Goal: Information Seeking & Learning: Find specific page/section

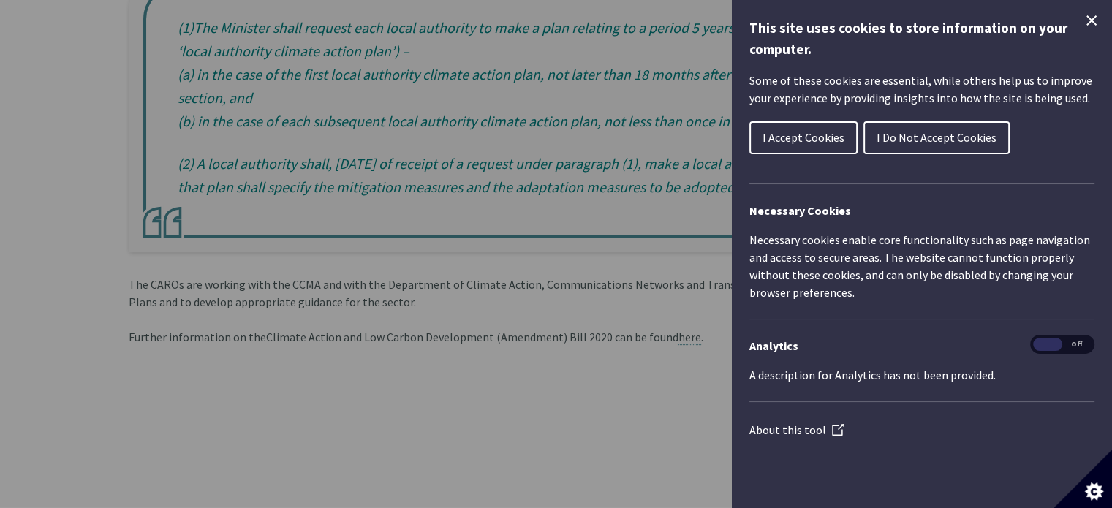
scroll to position [532, 0]
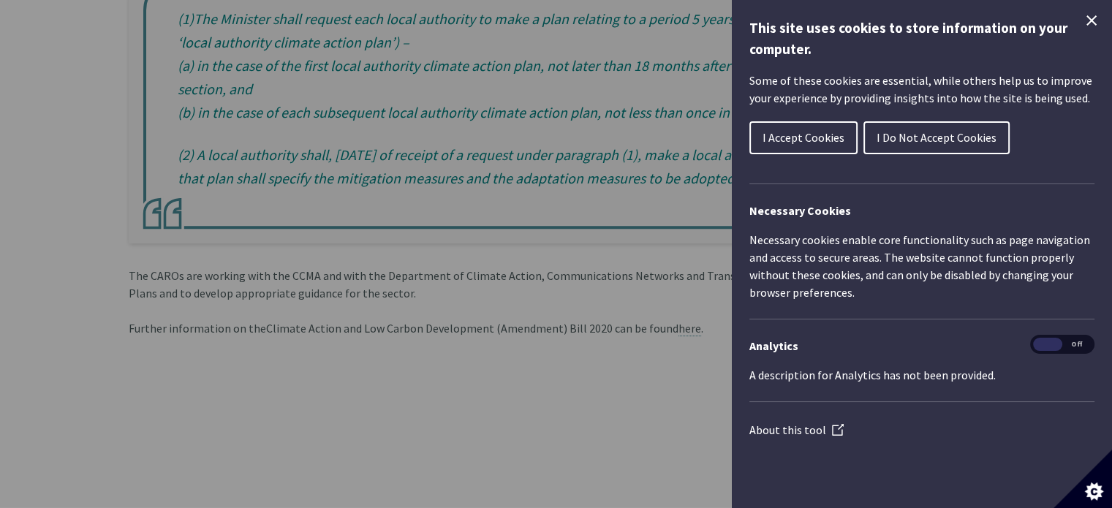
click at [491, 137] on div "Cookie preferences" at bounding box center [556, 254] width 1112 height 508
click at [819, 138] on span "I Accept Cookies" at bounding box center [804, 137] width 82 height 15
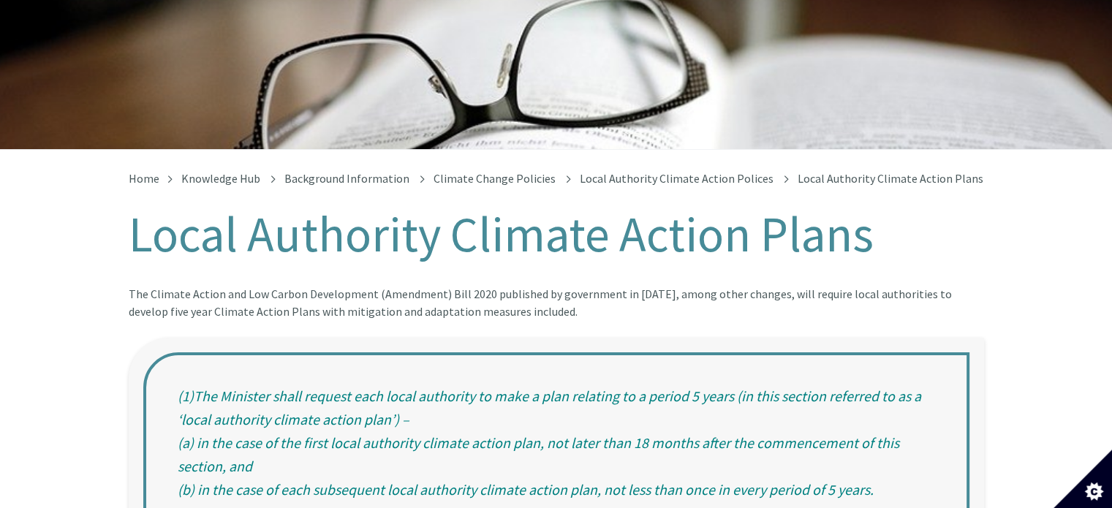
scroll to position [0, 0]
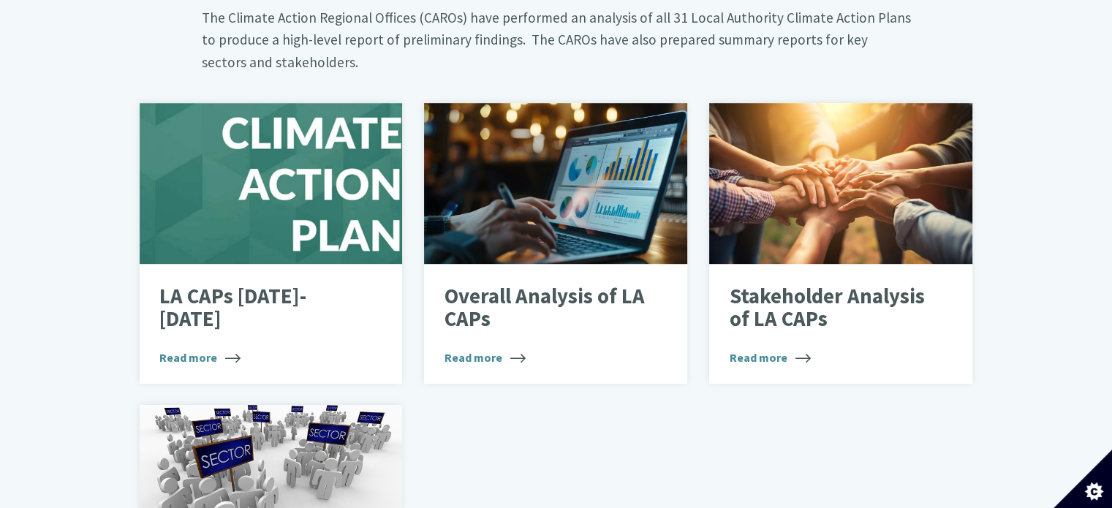
scroll to position [874, 0]
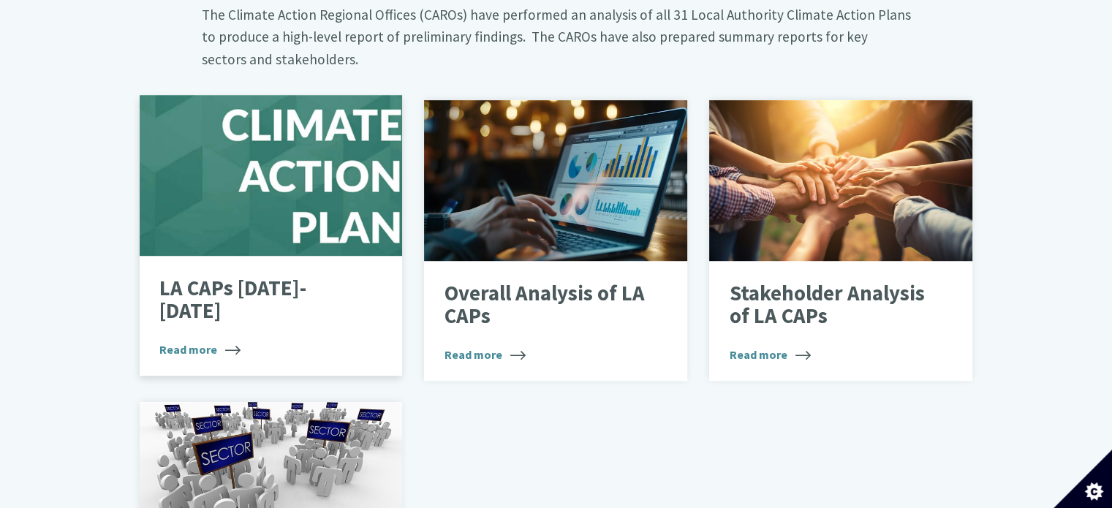
click at [336, 256] on div "LA CAPs 2024-2029 Read more" at bounding box center [271, 316] width 263 height 120
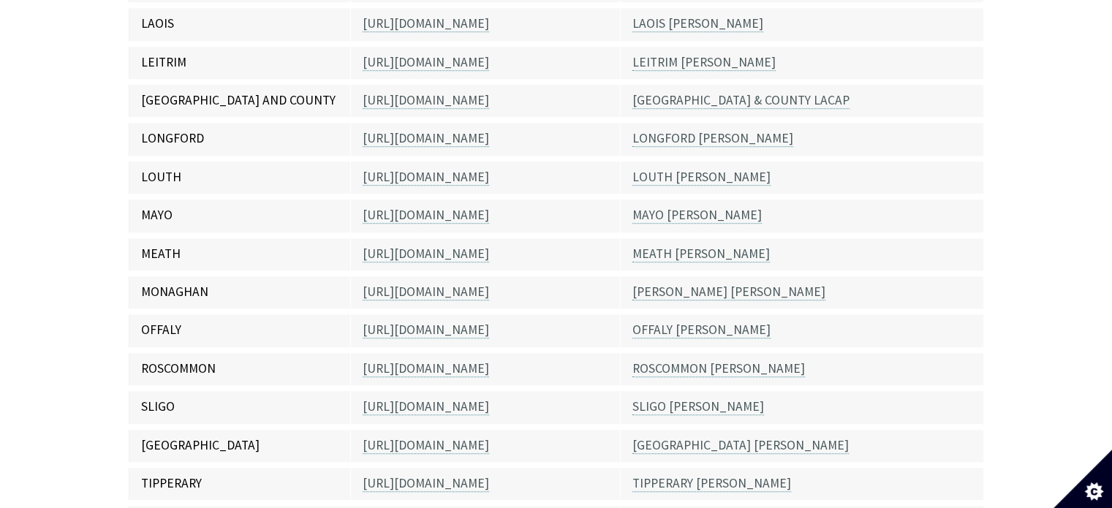
scroll to position [1230, 0]
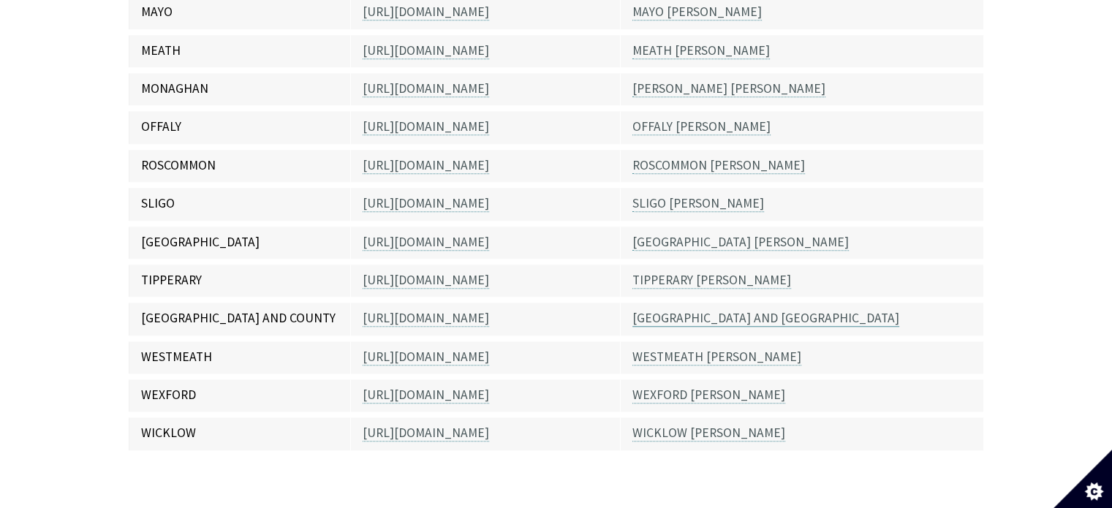
click at [690, 310] on link "[GEOGRAPHIC_DATA] AND [GEOGRAPHIC_DATA]" at bounding box center [765, 318] width 267 height 17
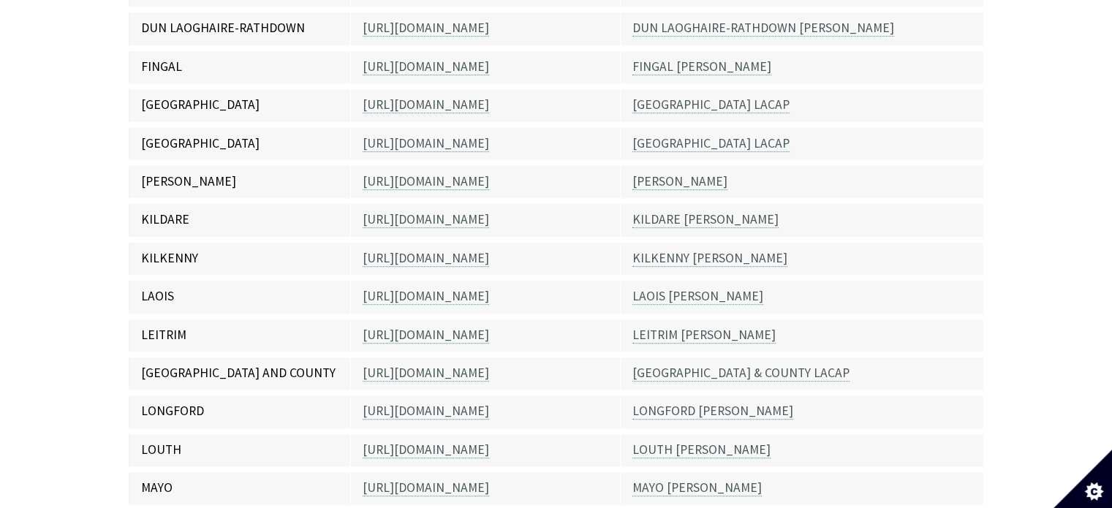
scroll to position [909, 0]
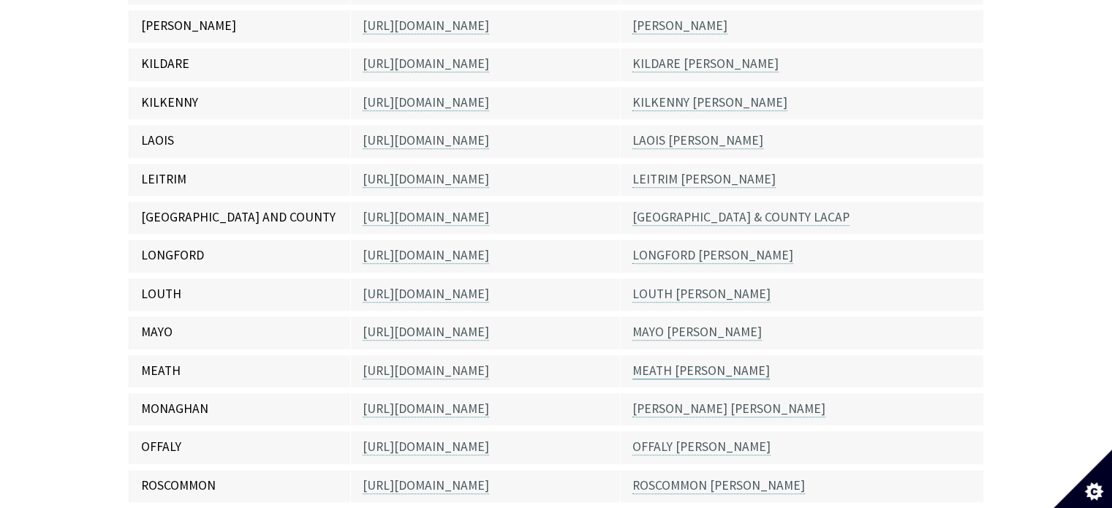
click at [658, 363] on link "MEATH [PERSON_NAME]" at bounding box center [700, 371] width 137 height 17
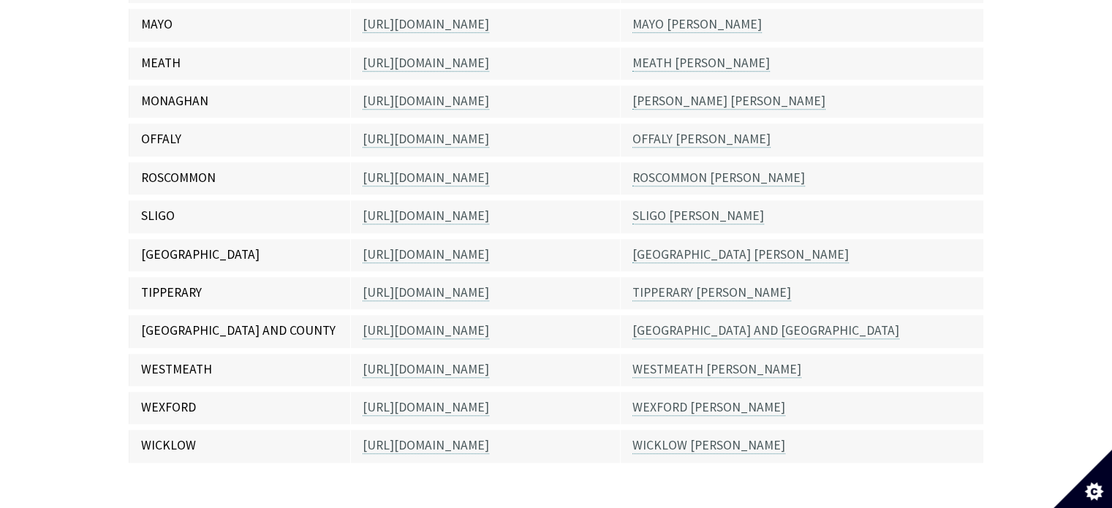
scroll to position [1208, 0]
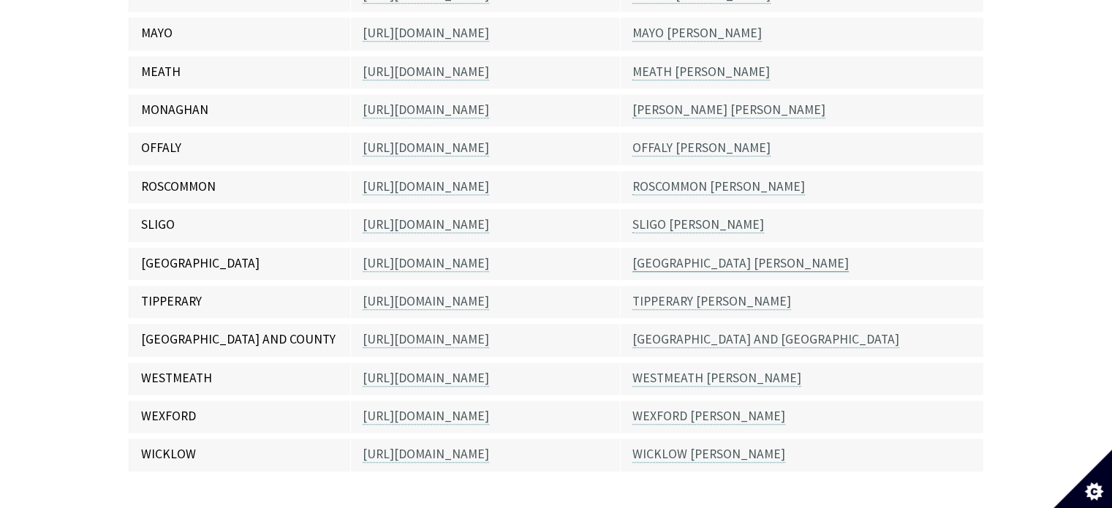
click at [714, 255] on link "[GEOGRAPHIC_DATA] [PERSON_NAME]" at bounding box center [740, 263] width 216 height 17
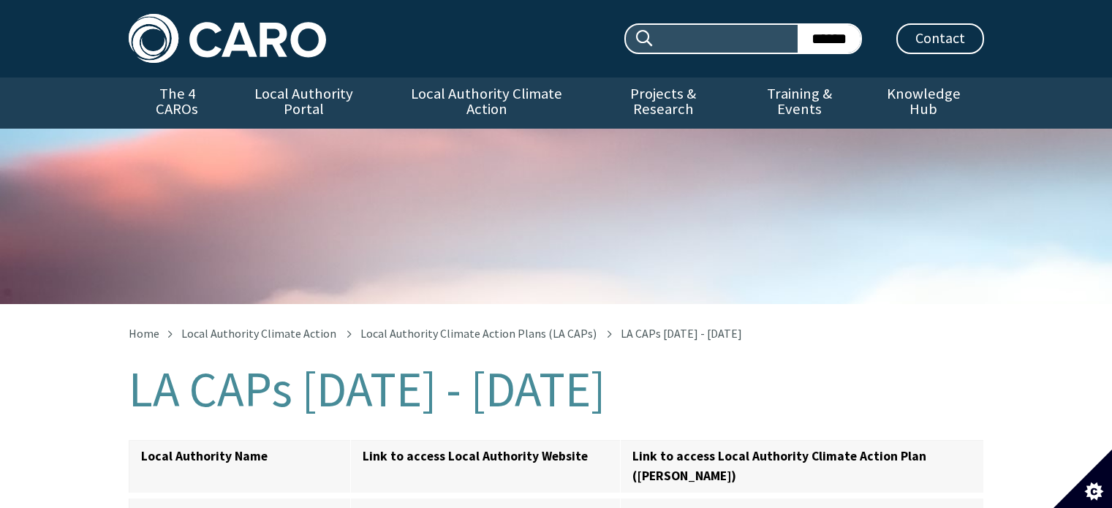
scroll to position [1208, 0]
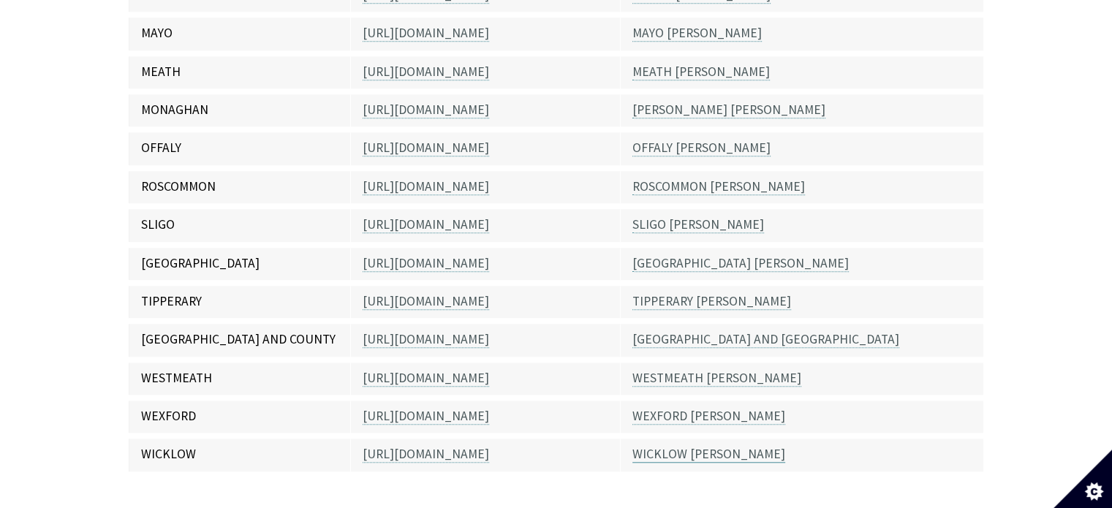
click at [688, 446] on link "WICKLOW [PERSON_NAME]" at bounding box center [708, 454] width 153 height 17
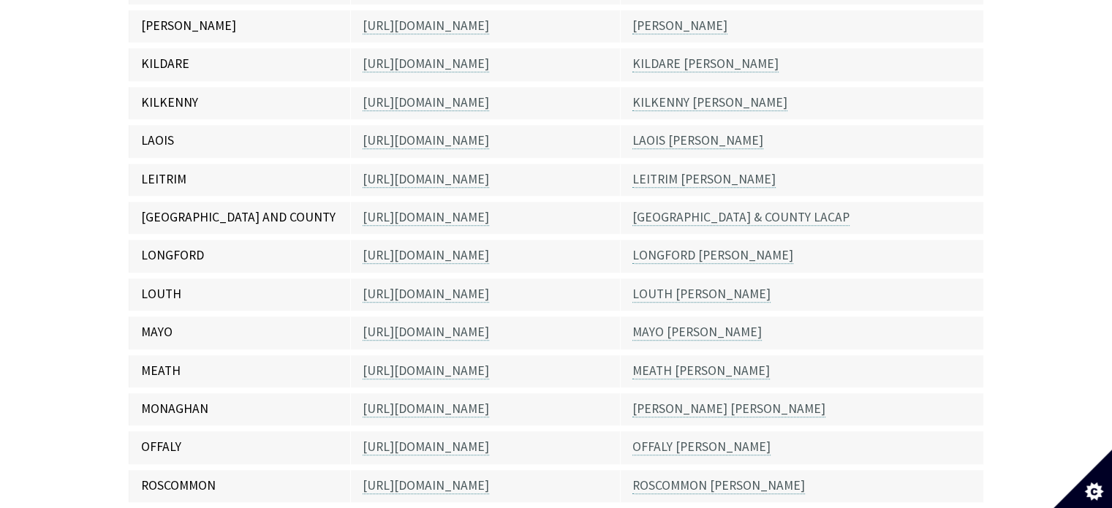
scroll to position [702, 0]
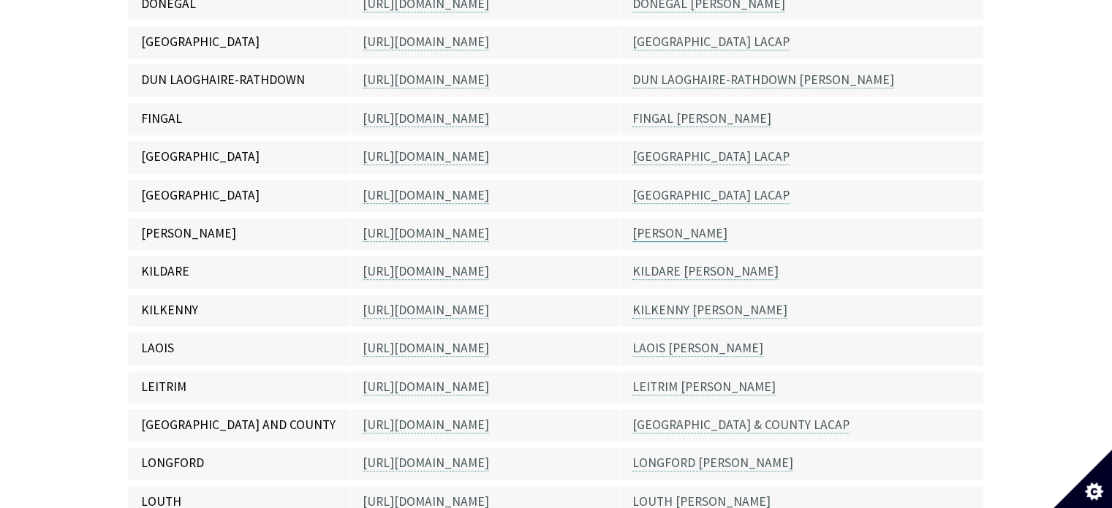
click at [671, 225] on link "KERRY LACAP" at bounding box center [679, 233] width 95 height 17
click at [695, 263] on link "KILDARE LACAP" at bounding box center [705, 271] width 146 height 17
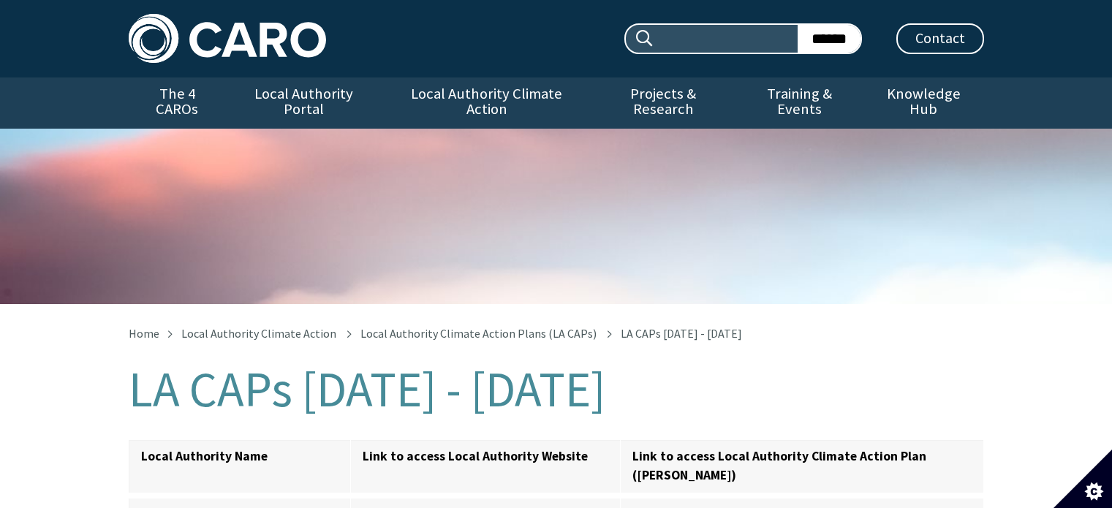
scroll to position [702, 0]
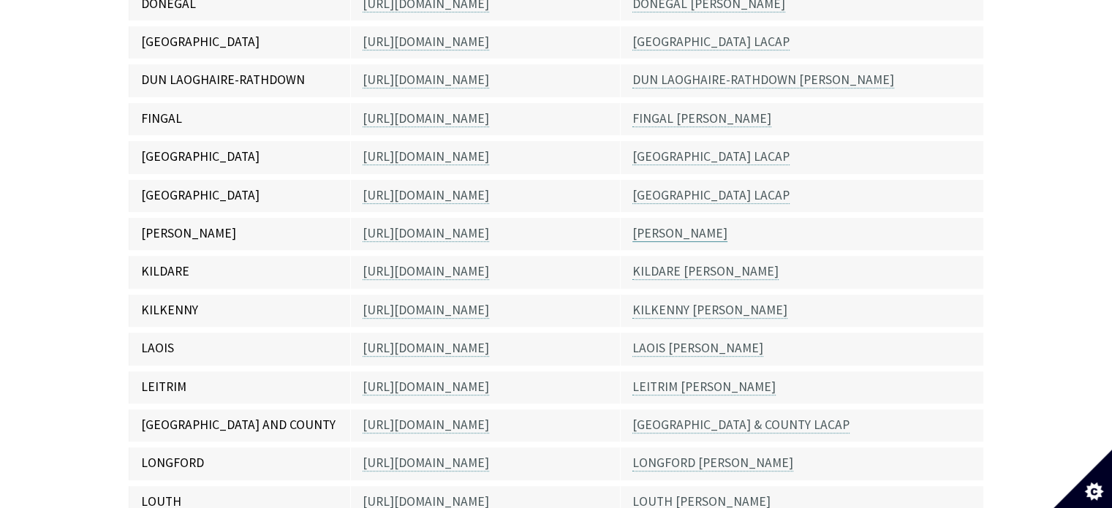
click at [667, 225] on link "[PERSON_NAME]" at bounding box center [679, 233] width 95 height 17
